Goal: Task Accomplishment & Management: Use online tool/utility

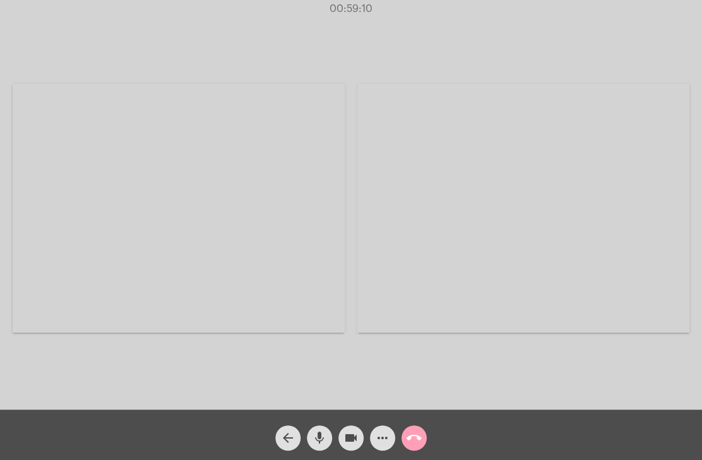
click at [417, 439] on mat-icon "call_end" at bounding box center [413, 437] width 15 height 15
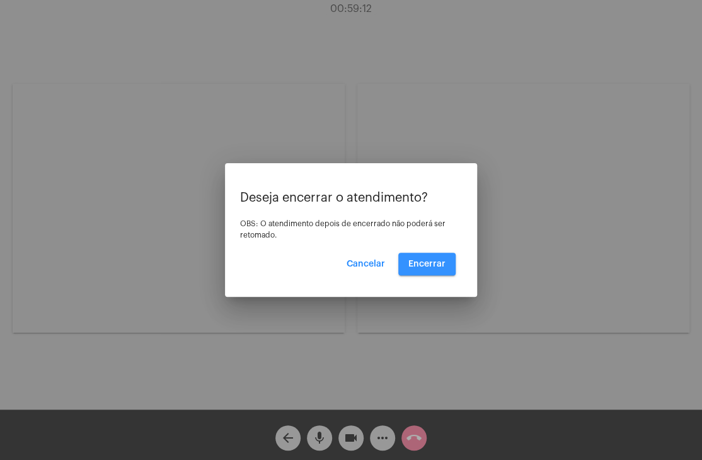
click at [440, 260] on span "Encerrar" at bounding box center [426, 264] width 37 height 9
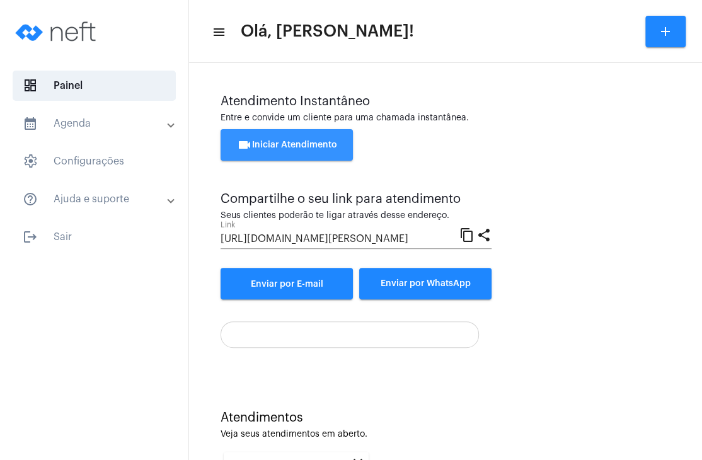
click at [300, 154] on button "videocam Iniciar Atendimento" at bounding box center [286, 144] width 132 height 31
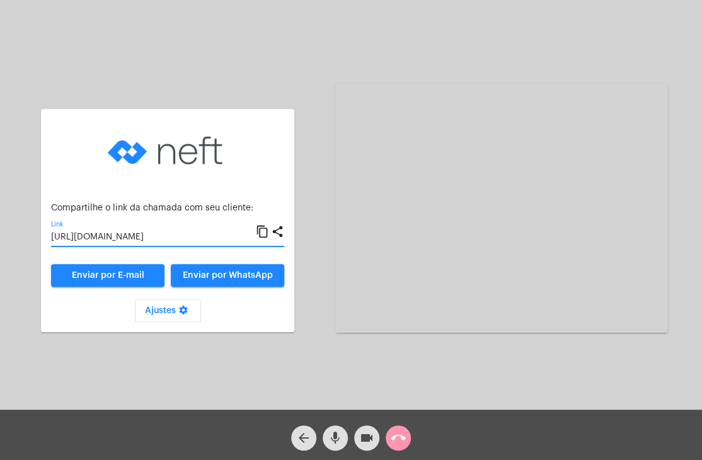
click at [161, 238] on input "[URL][DOMAIN_NAME]" at bounding box center [153, 237] width 205 height 10
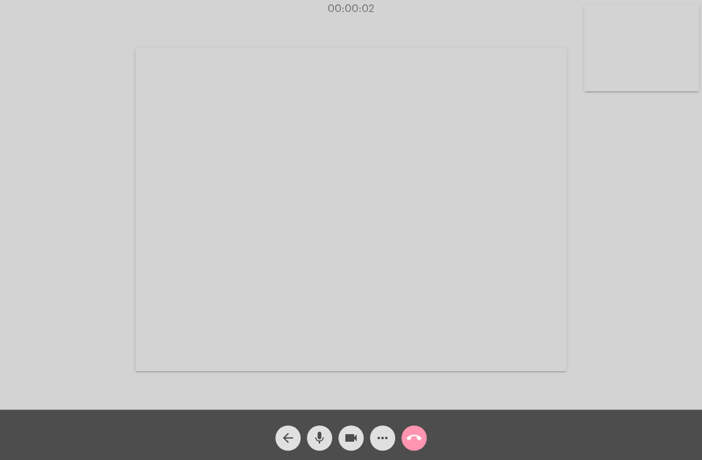
click at [643, 59] on video at bounding box center [641, 48] width 115 height 86
click at [495, 146] on video at bounding box center [434, 208] width 431 height 323
